Goal: Task Accomplishment & Management: Manage account settings

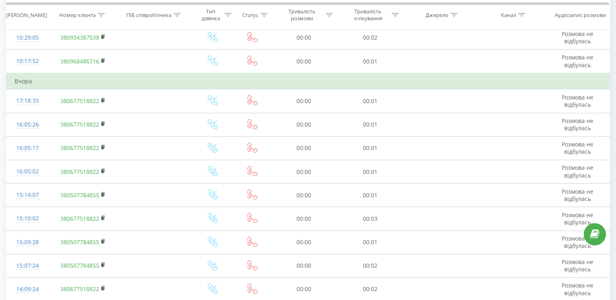
scroll to position [453, 0]
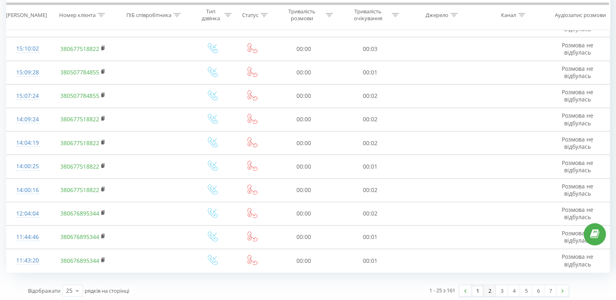
click at [485, 286] on link "2" at bounding box center [489, 290] width 12 height 11
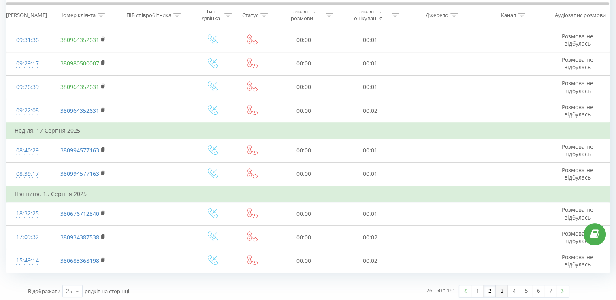
click at [501, 291] on link "3" at bounding box center [501, 291] width 12 height 11
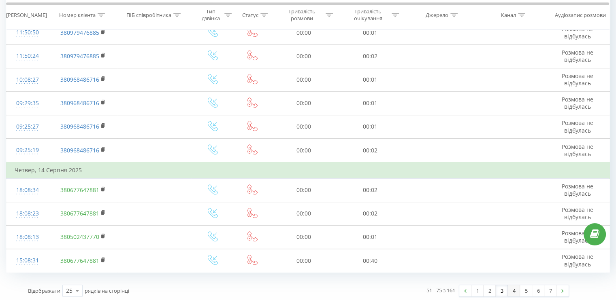
click at [508, 291] on link "4" at bounding box center [514, 290] width 12 height 11
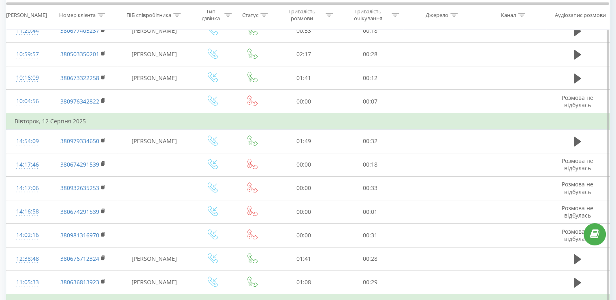
scroll to position [486, 0]
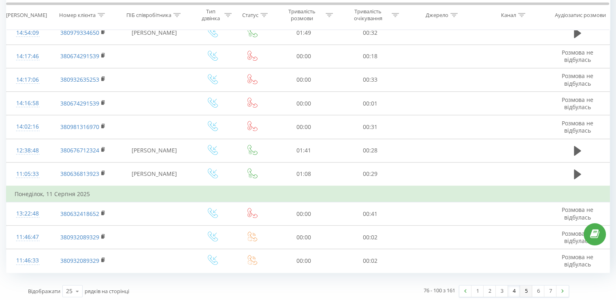
click at [523, 289] on link "5" at bounding box center [526, 291] width 12 height 11
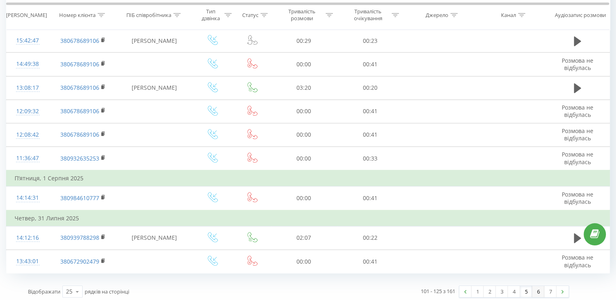
click at [533, 286] on link "6" at bounding box center [538, 291] width 12 height 11
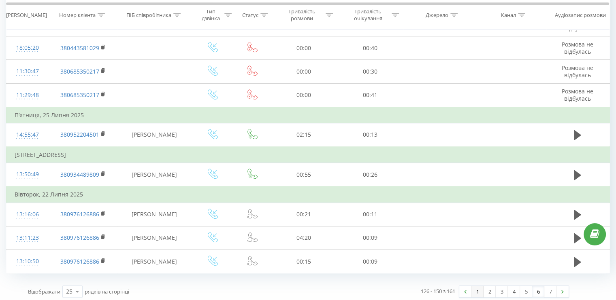
click at [474, 288] on link "1" at bounding box center [477, 291] width 12 height 11
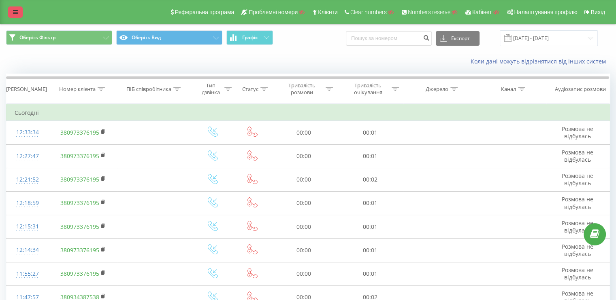
click at [17, 11] on icon at bounding box center [15, 12] width 5 height 6
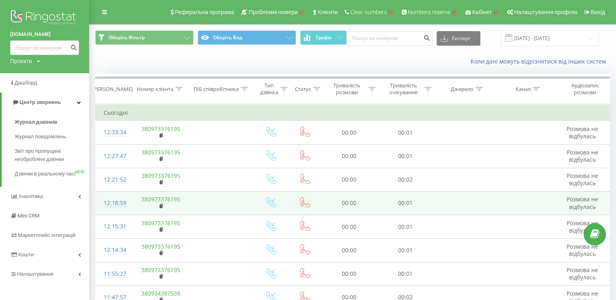
scroll to position [40, 0]
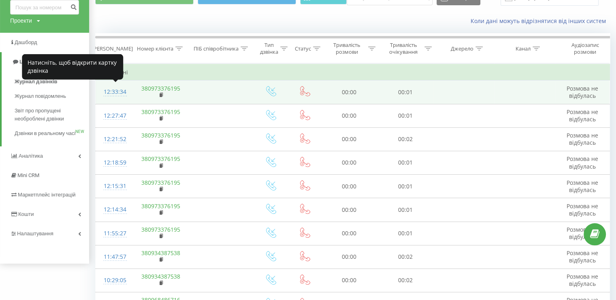
click at [108, 92] on div "12:33:34" at bounding box center [114, 92] width 20 height 16
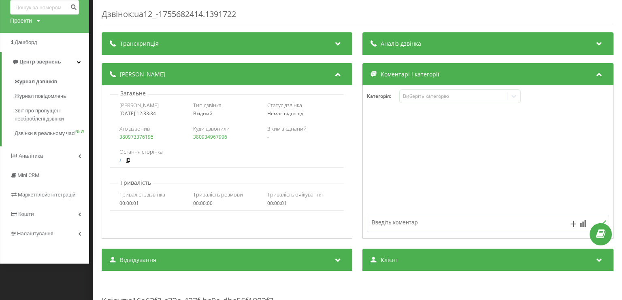
click at [92, 102] on div "Дзвінок : ua12_-1755682414.1391722 Транскрипція Для AI-аналізу майбутніх дзвінк…" at bounding box center [311, 150] width 622 height 300
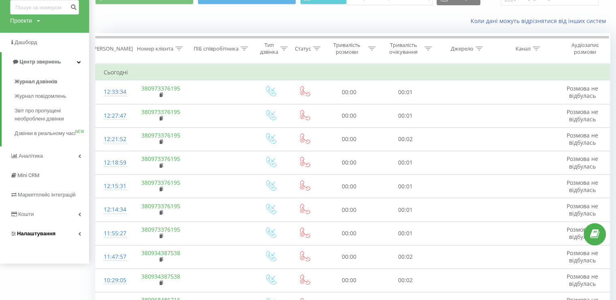
click at [67, 244] on link "Налаштування" at bounding box center [44, 233] width 89 height 19
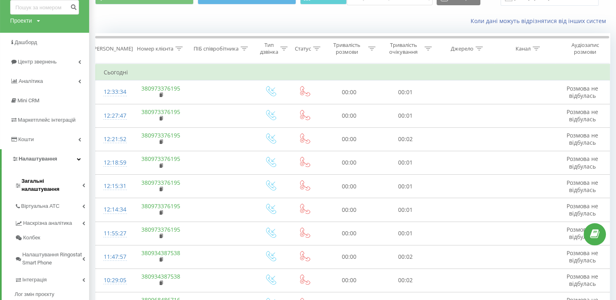
click at [52, 185] on span "Загальні налаштування" at bounding box center [51, 185] width 61 height 16
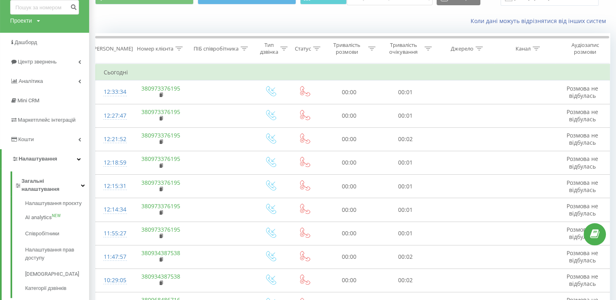
scroll to position [121, 0]
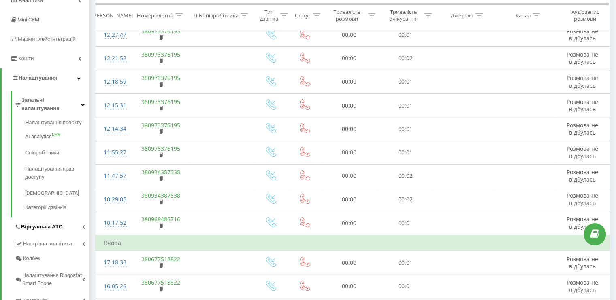
click at [47, 223] on span "Віртуальна АТС" at bounding box center [41, 227] width 41 height 8
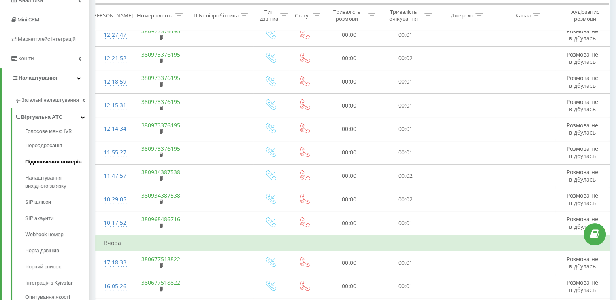
click at [50, 161] on span "Підключення номерів" at bounding box center [53, 162] width 57 height 8
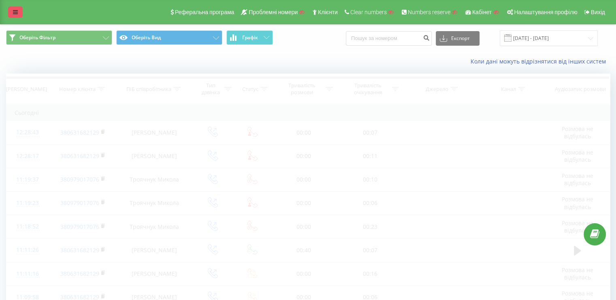
click at [19, 17] on link at bounding box center [15, 11] width 15 height 11
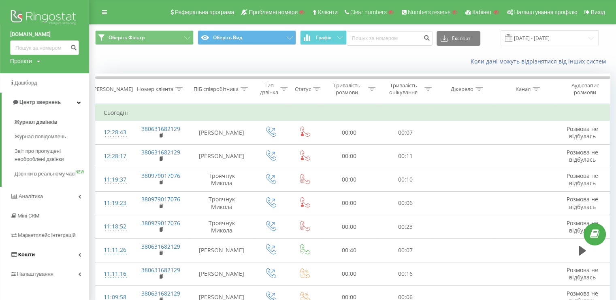
scroll to position [81, 0]
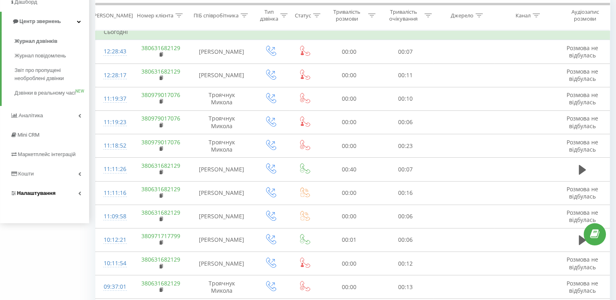
click at [77, 199] on link "Налаштування" at bounding box center [44, 193] width 89 height 19
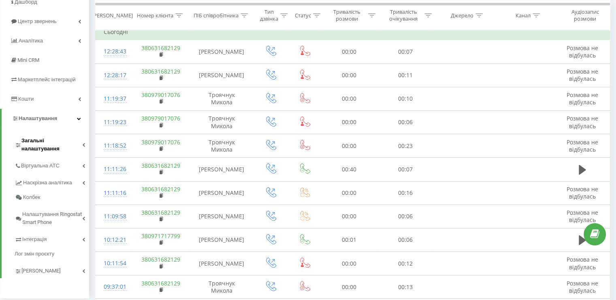
click at [83, 143] on icon at bounding box center [83, 145] width 3 height 4
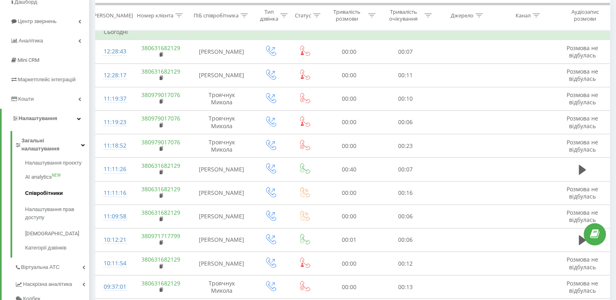
click at [52, 189] on span "Співробітники" at bounding box center [44, 193] width 38 height 8
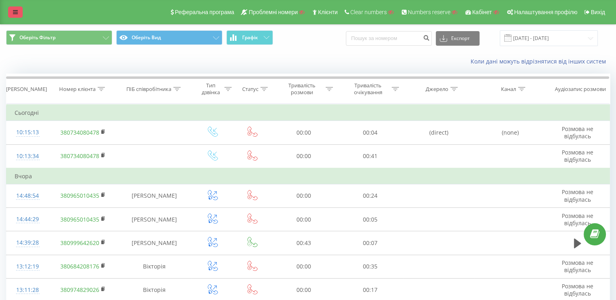
click at [21, 11] on link at bounding box center [15, 11] width 15 height 11
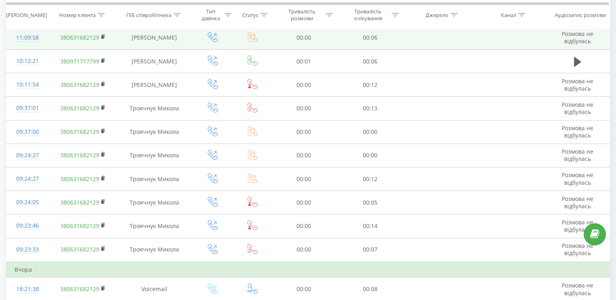
scroll to position [324, 0]
